Goal: Information Seeking & Learning: Compare options

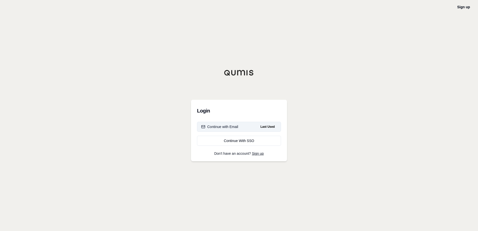
click at [247, 128] on button "Continue with Email Last Used" at bounding box center [239, 127] width 84 height 10
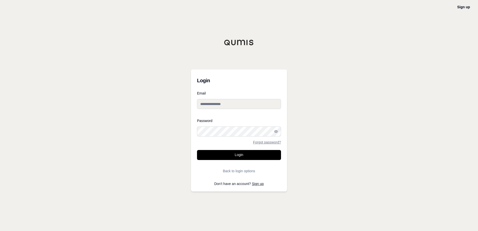
type input "**********"
click at [230, 105] on input "**********" at bounding box center [239, 104] width 84 height 10
click at [249, 157] on button "Login" at bounding box center [239, 155] width 84 height 10
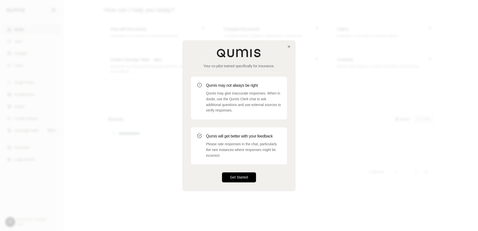
click at [236, 177] on button "Get Started" at bounding box center [239, 178] width 34 height 10
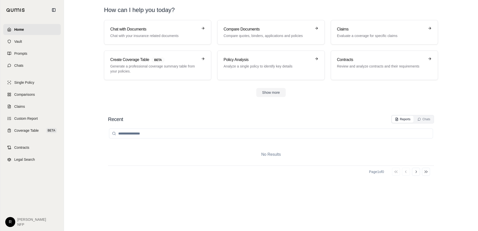
click at [134, 104] on section "Chat with Documents Chat with your insurance related documents Compare Document…" at bounding box center [271, 62] width 410 height 85
click at [166, 25] on link "Chat with Documents Chat with your insurance related documents" at bounding box center [157, 32] width 107 height 25
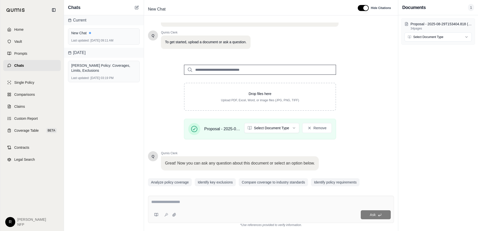
scroll to position [39, 0]
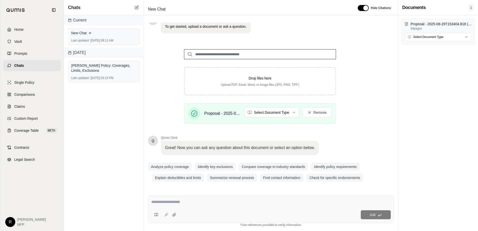
click at [206, 131] on div "Q Qumis Clerk 👋 Welcome!! I'm your personal insurance clerk. I've been trained …" at bounding box center [260, 85] width 224 height 196
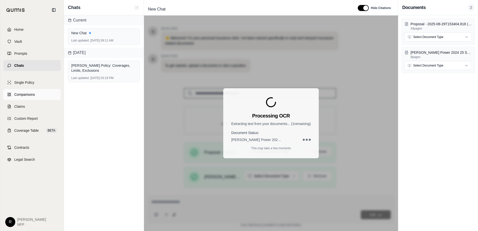
click at [34, 96] on span "Comparisons" at bounding box center [24, 94] width 21 height 5
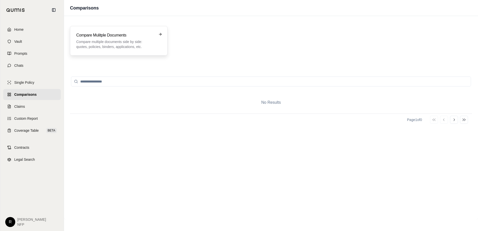
click at [115, 41] on p "Compare multiple documents side by side: quotes, policies, binders, application…" at bounding box center [115, 44] width 78 height 10
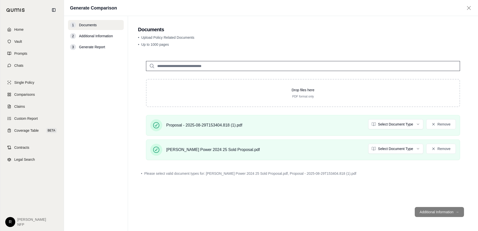
click at [427, 213] on footer "Additional Information →" at bounding box center [303, 212] width 330 height 18
click at [404, 124] on html "Home Vault Prompts Chats Single Policy Comparisons Claims Custom Report Coverag…" at bounding box center [239, 115] width 478 height 231
click at [401, 146] on html "Document type updated successfully Home Vault Prompts Chats Single Policy Compa…" at bounding box center [239, 115] width 478 height 231
click at [390, 168] on div "Drop files here PDF format only Proposal - 2025-08-29T153404.818 (1).pdf Quote …" at bounding box center [303, 128] width 330 height 150
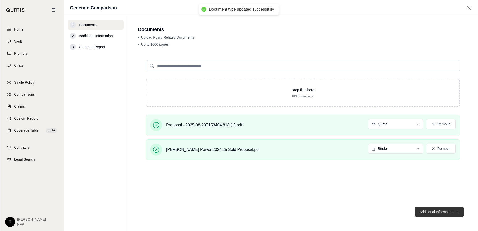
click at [437, 212] on button "Additional Information →" at bounding box center [439, 212] width 49 height 10
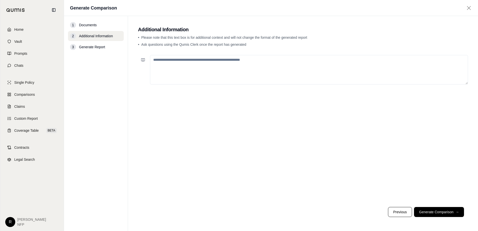
click at [183, 61] on textarea at bounding box center [309, 70] width 318 height 30
type textarea "**********"
click at [421, 211] on button "Generate Comparison →" at bounding box center [439, 212] width 50 height 10
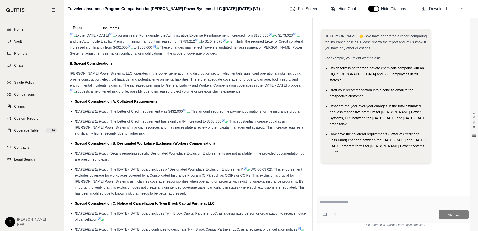
scroll to position [325, 0]
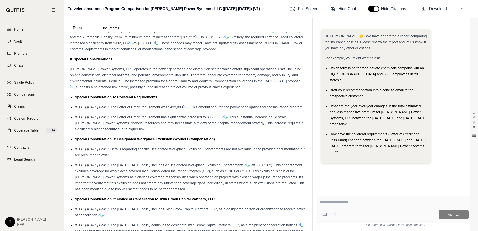
click at [169, 132] on div "[DATE]-[DATE] Policy : The Letter of Credit requirement has significantly incre…" at bounding box center [191, 123] width 232 height 18
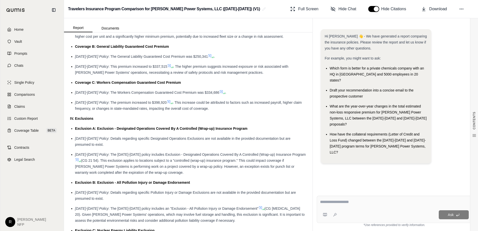
scroll to position [575, 0]
